Goal: Communication & Community: Answer question/provide support

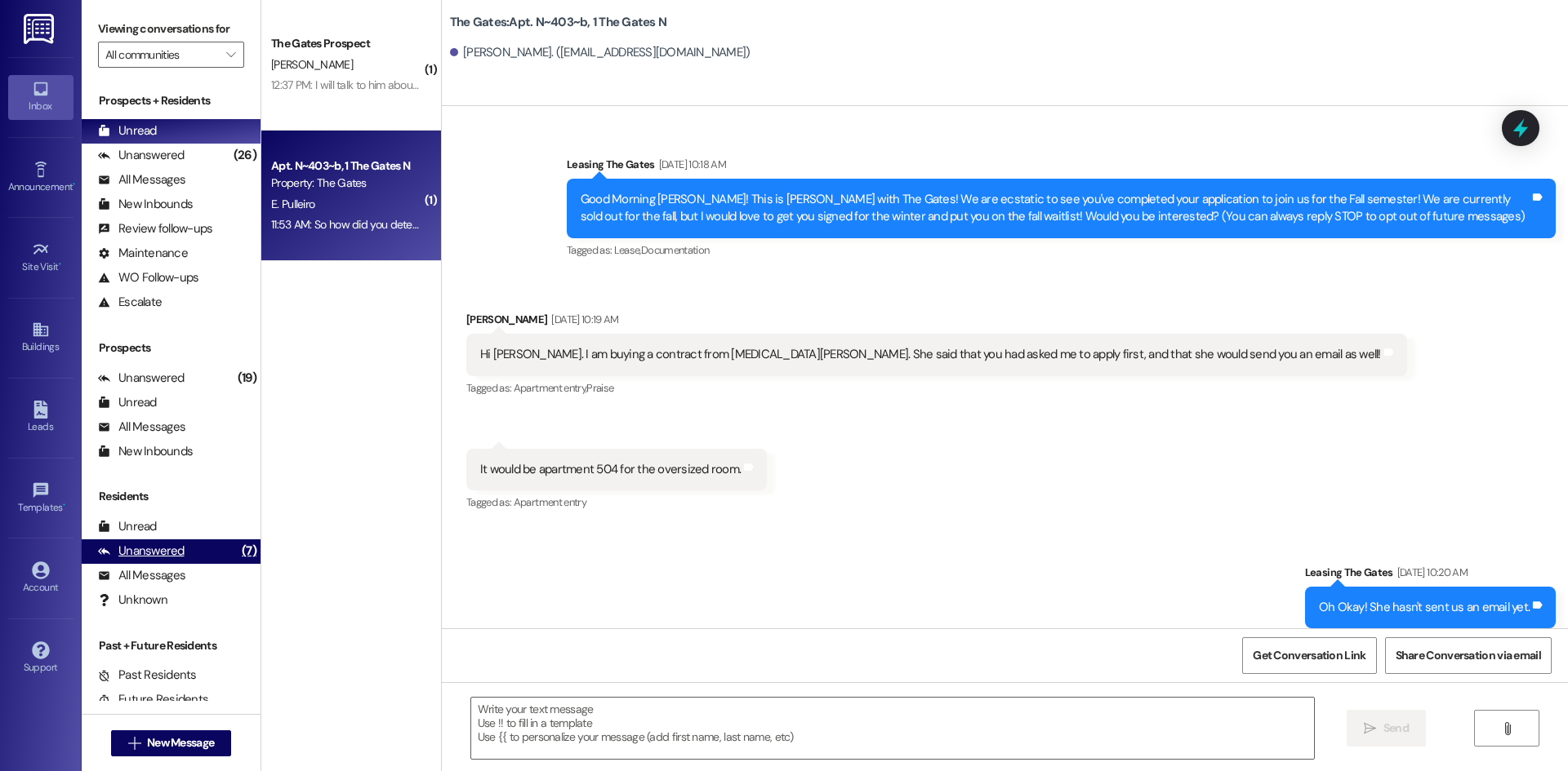
scroll to position [40529, 0]
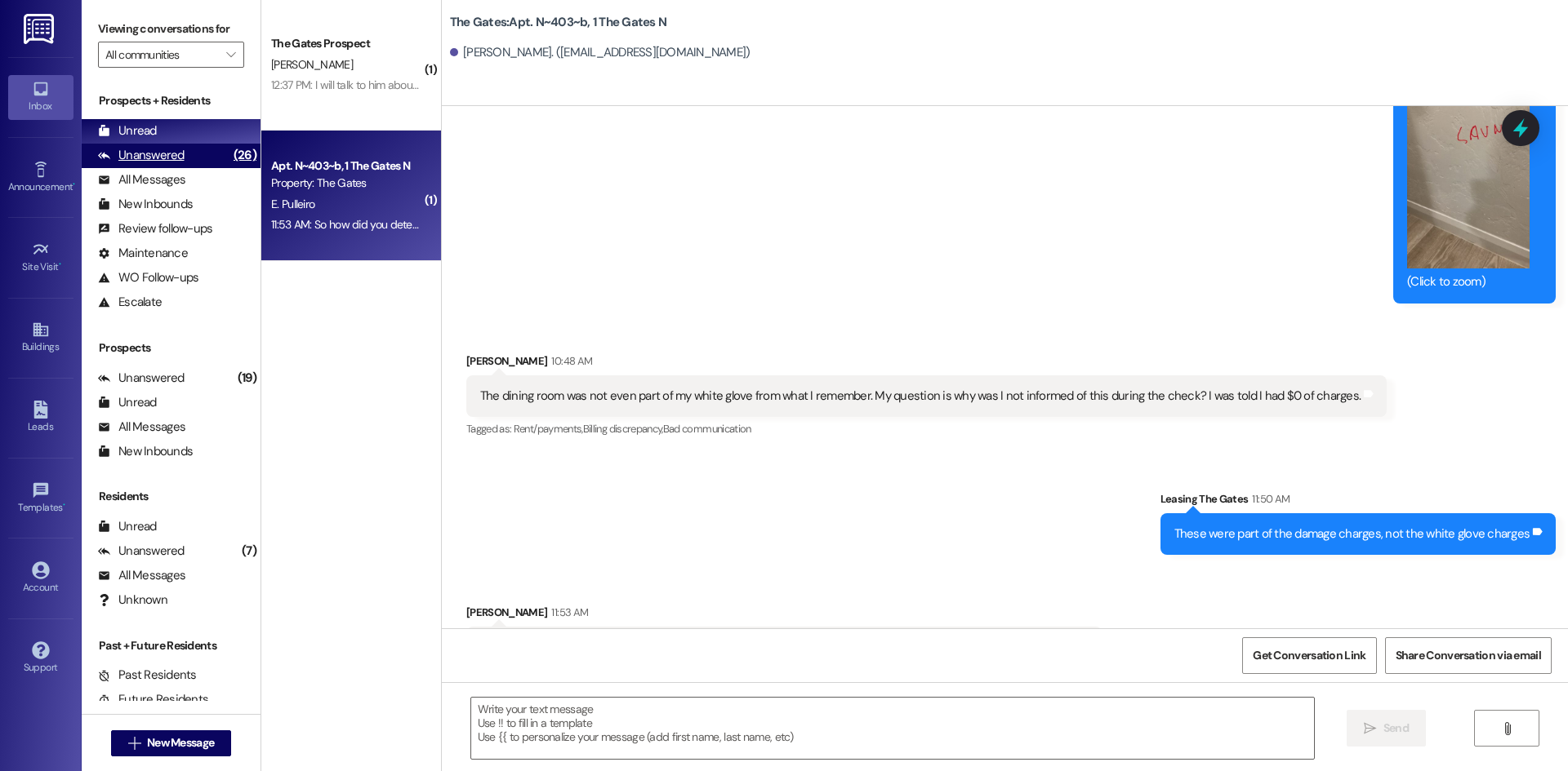
click at [144, 153] on div "Unanswered" at bounding box center [141, 155] width 87 height 17
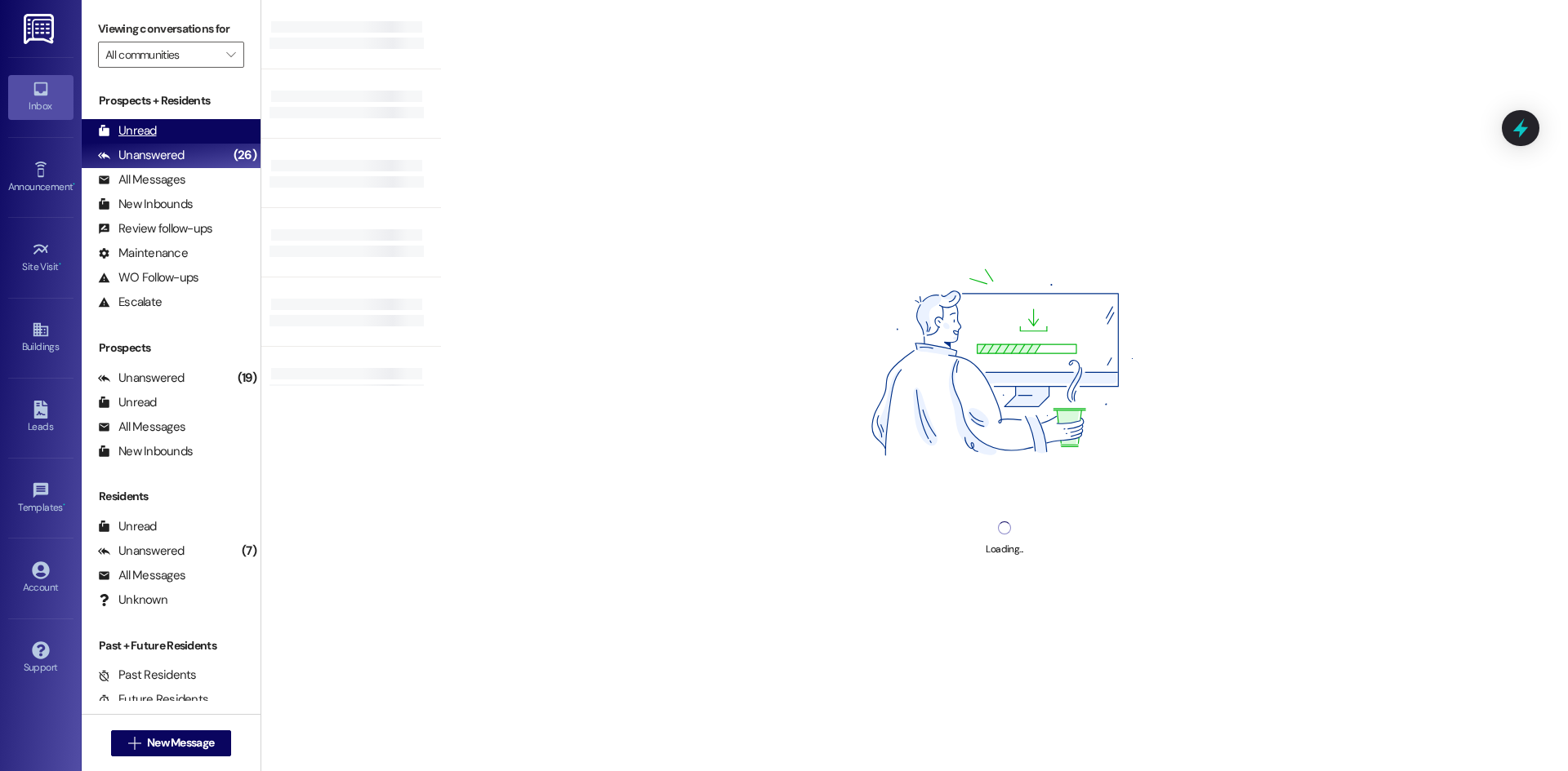
click at [133, 136] on div "Unread" at bounding box center [127, 131] width 59 height 17
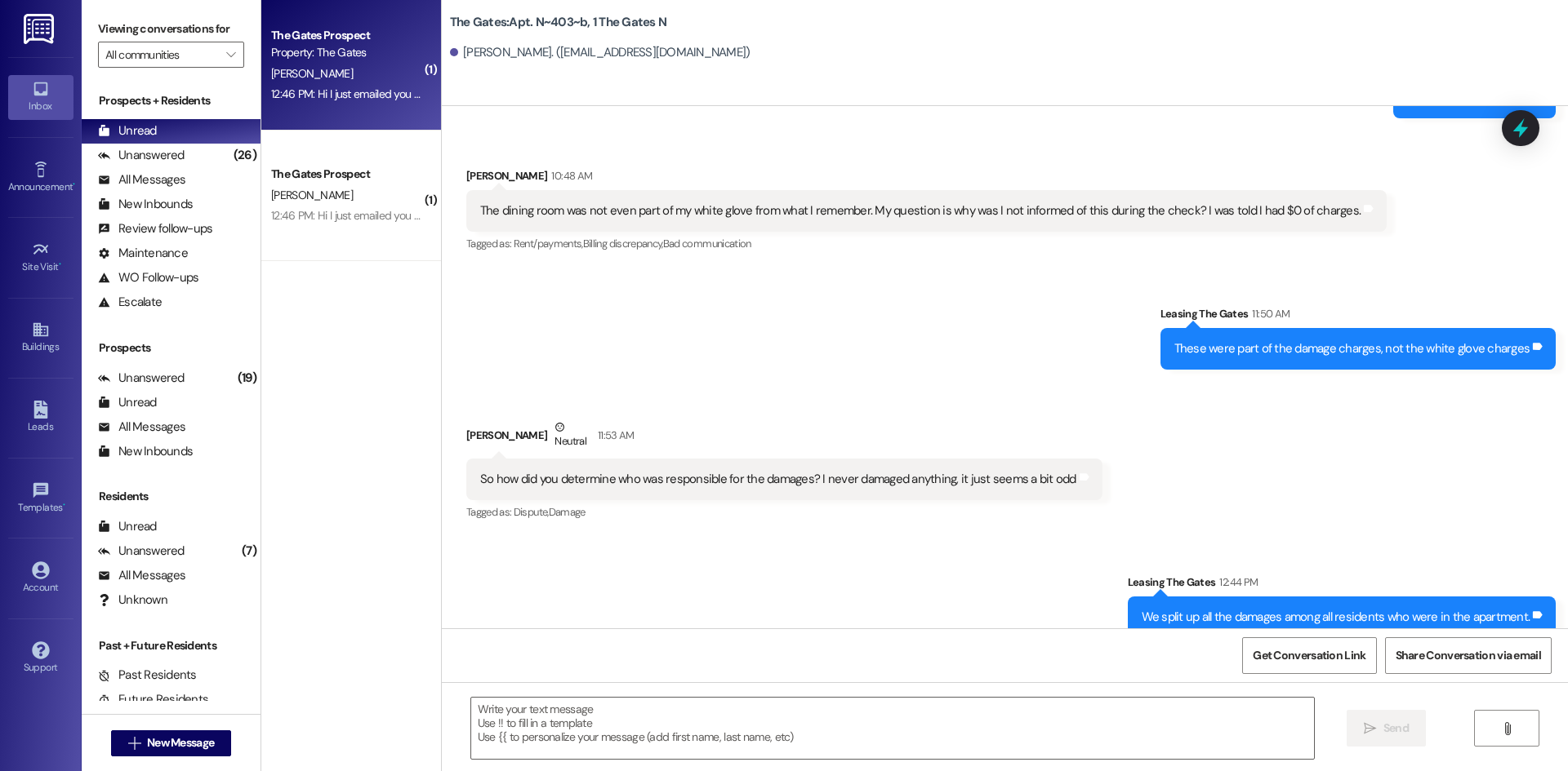
scroll to position [40571, 0]
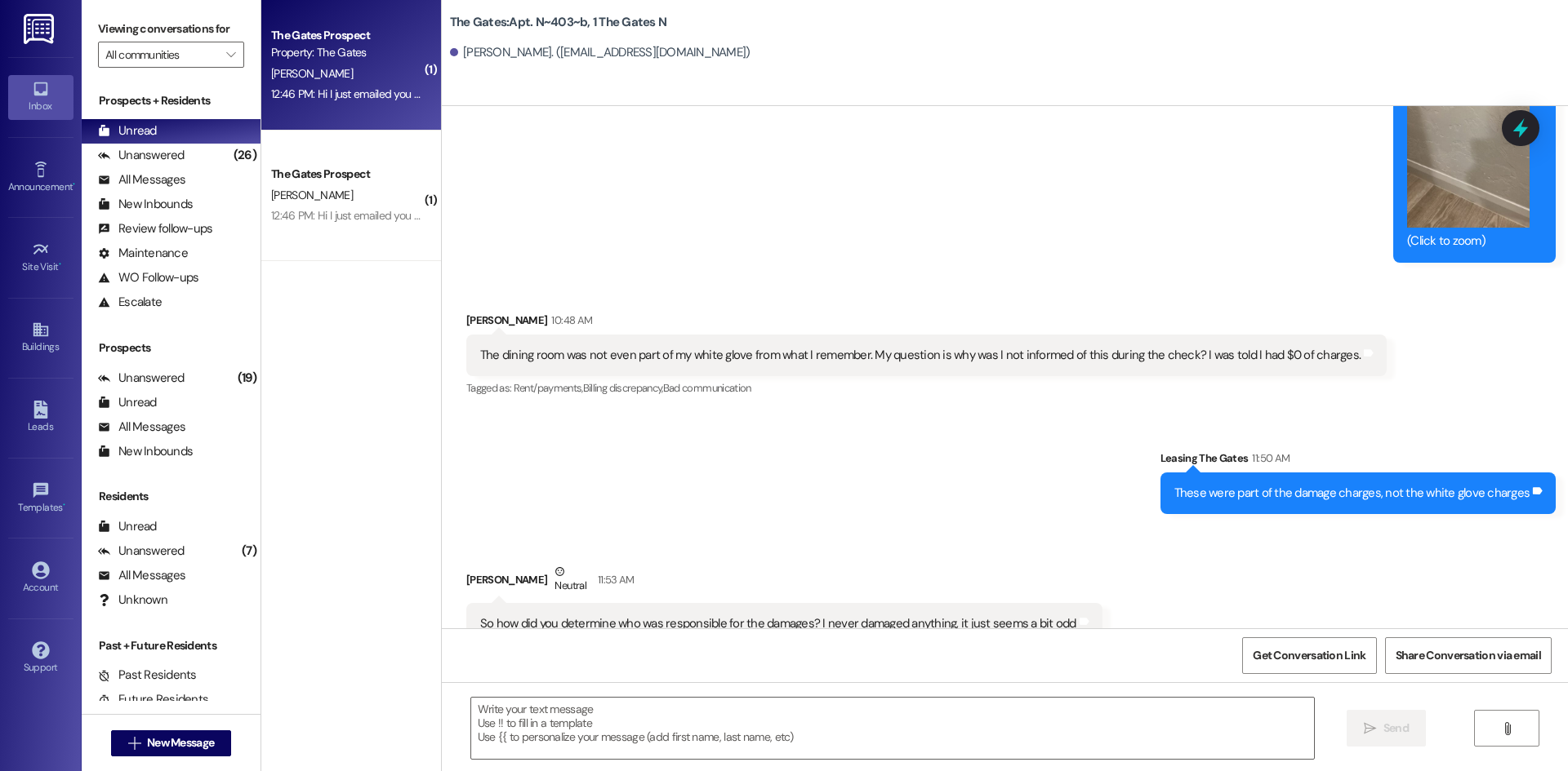
click at [371, 61] on div "Property: The Gates" at bounding box center [346, 52] width 151 height 17
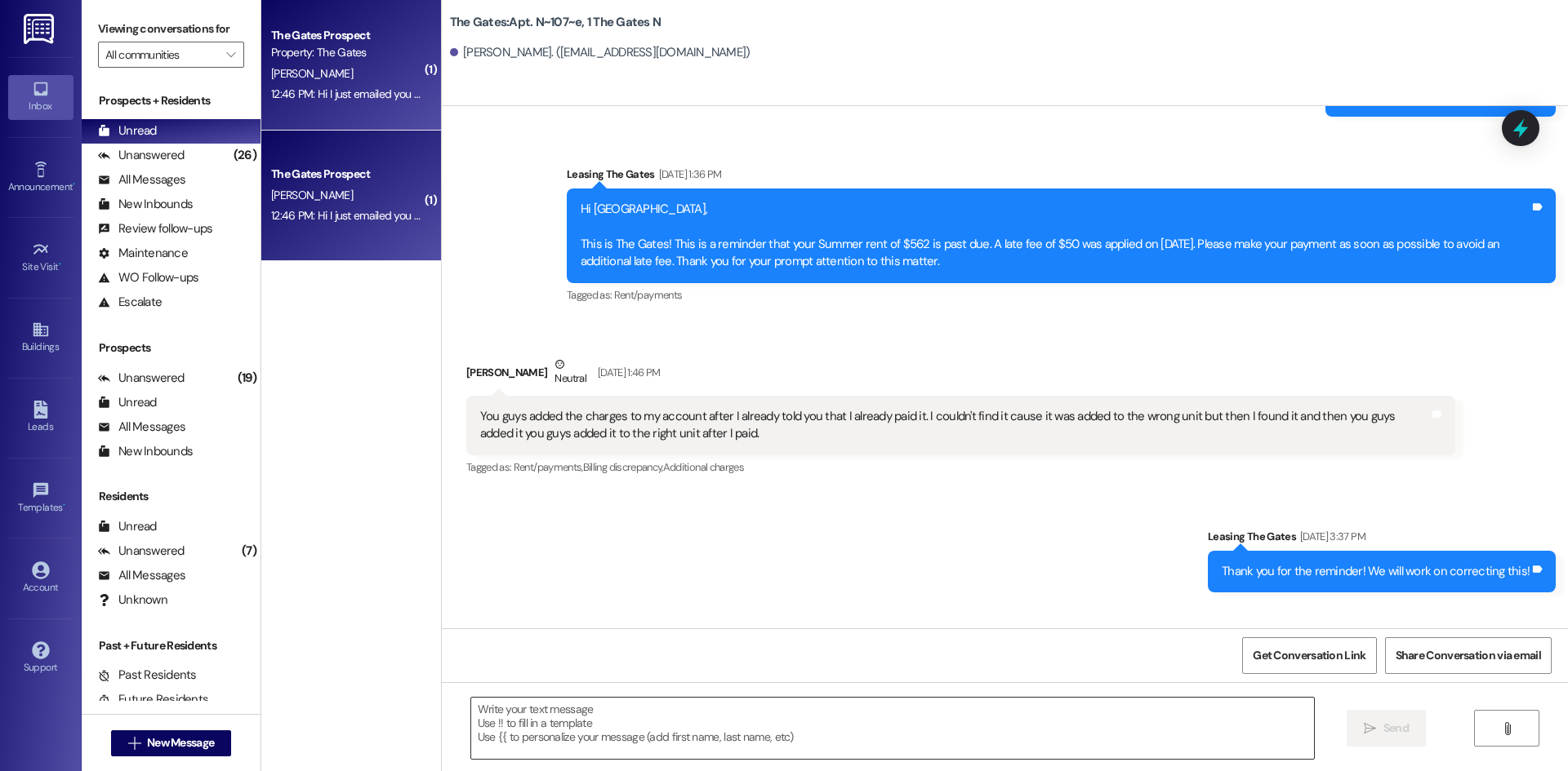
scroll to position [21067, 0]
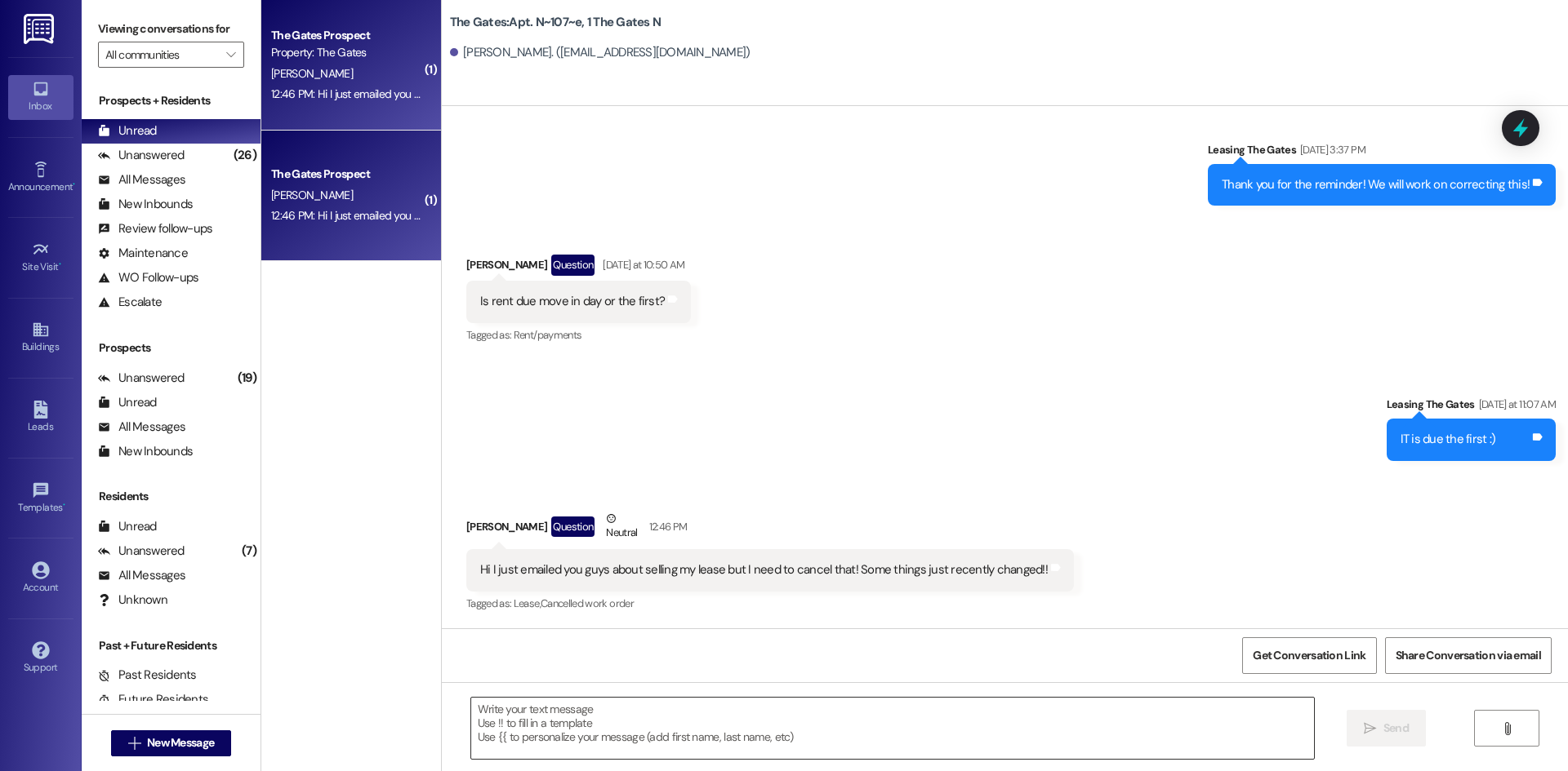
click at [620, 735] on textarea at bounding box center [893, 728] width 843 height 61
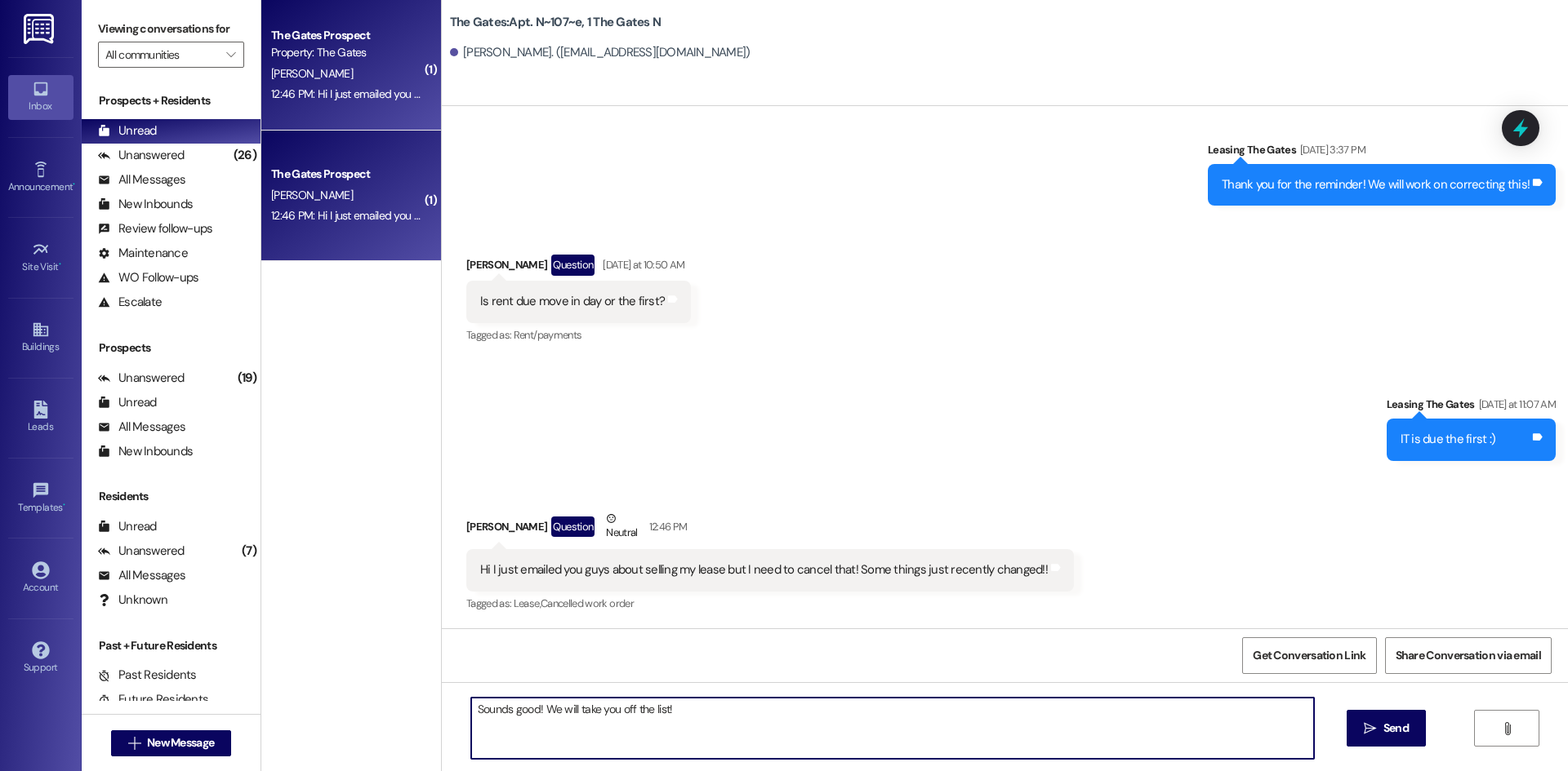
type textarea "Sounds good! We will take you off the list!"
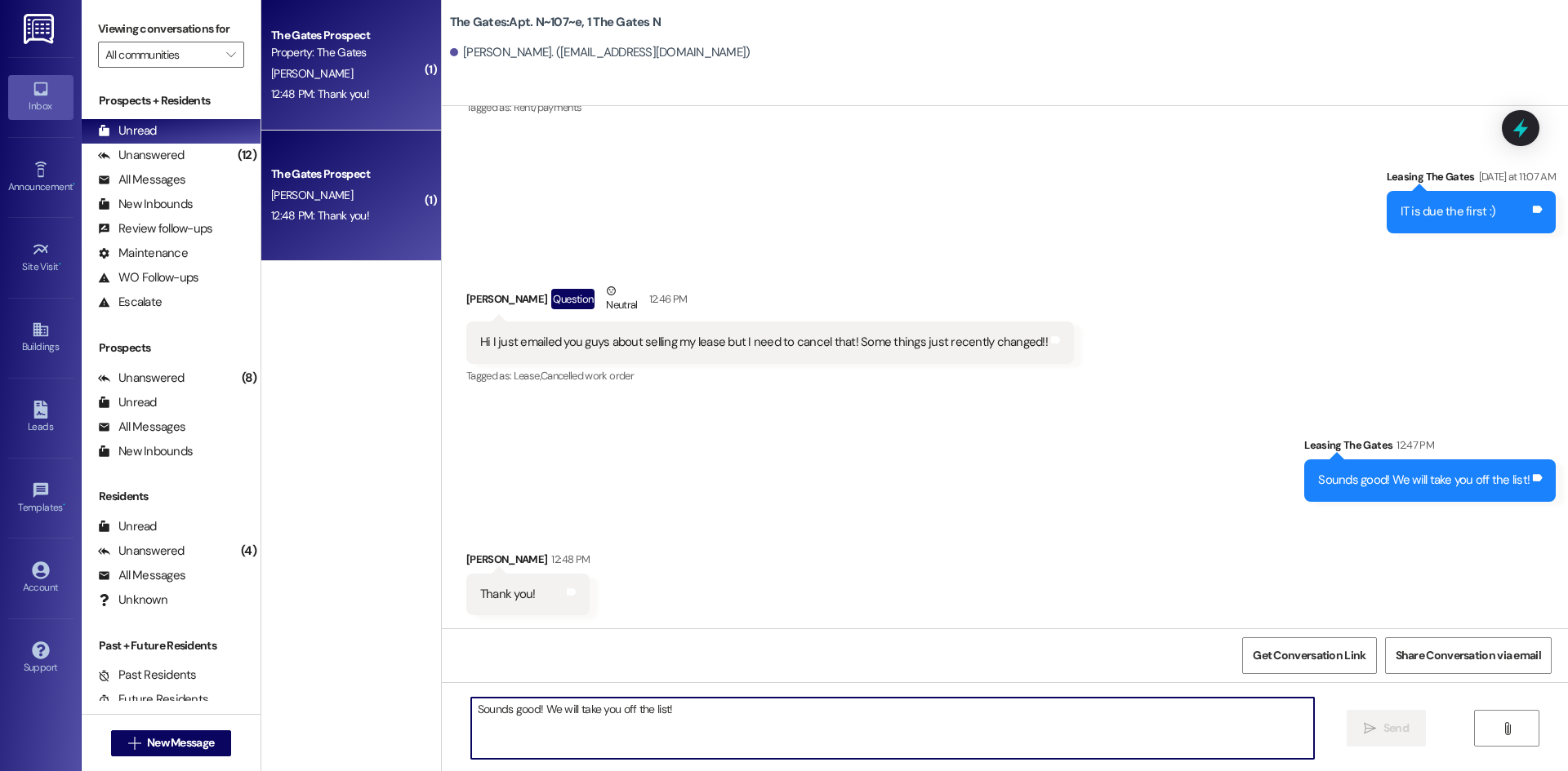
scroll to position [21294, 0]
type textarea "You are welcome!"
drag, startPoint x: 524, startPoint y: 741, endPoint x: 499, endPoint y: 703, distance: 45.5
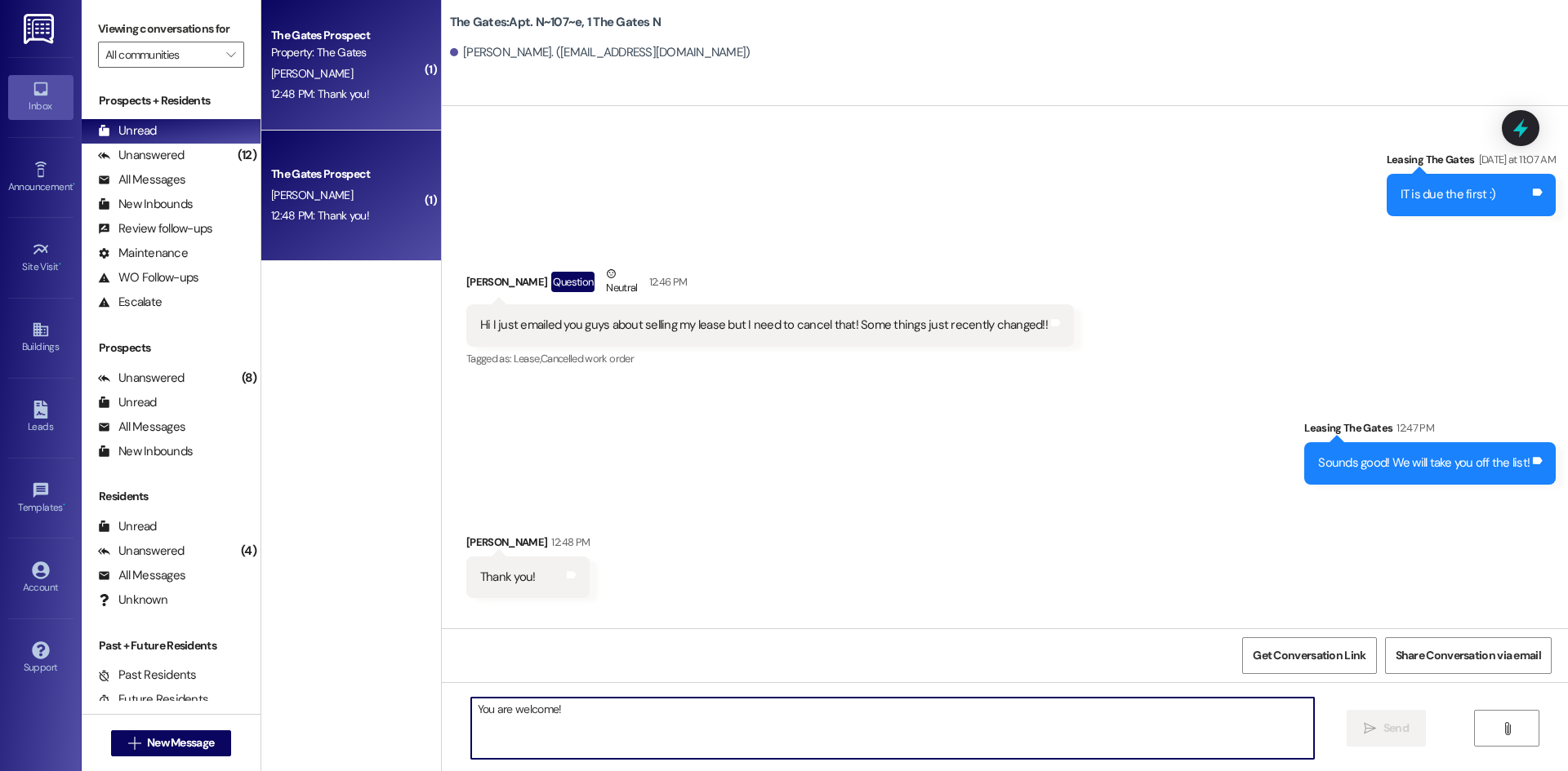
scroll to position [21293, 0]
